Goal: Task Accomplishment & Management: Manage account settings

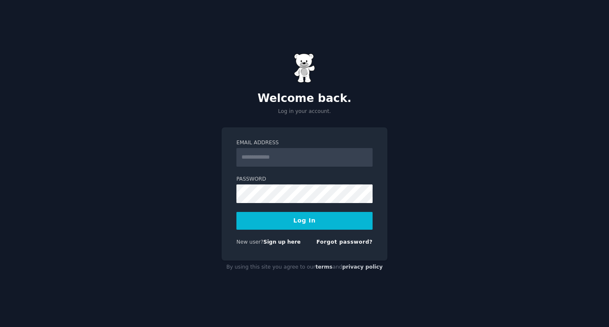
click at [331, 154] on input "Email Address" at bounding box center [304, 157] width 136 height 19
type input "**********"
click at [236, 212] on button "Log In" at bounding box center [304, 221] width 136 height 18
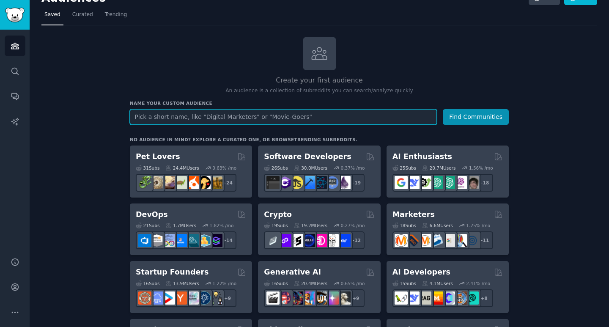
scroll to position [14, 0]
